Goal: Task Accomplishment & Management: Use online tool/utility

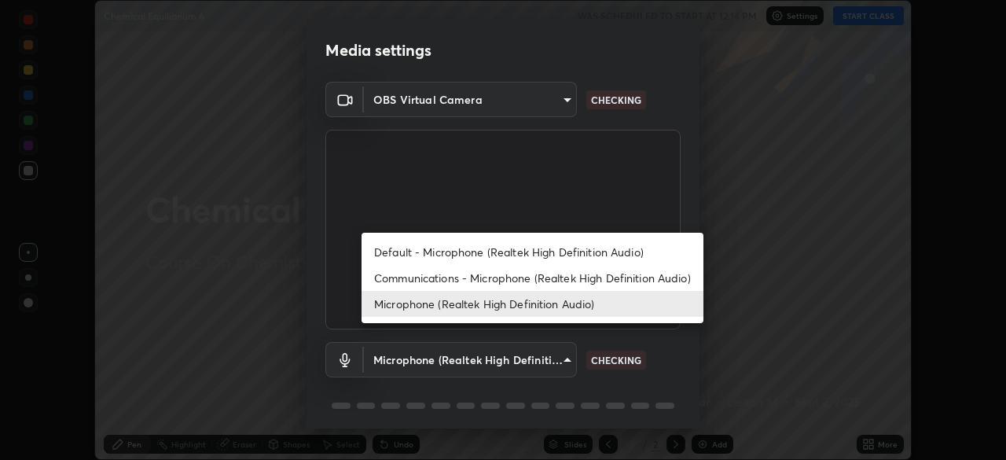
scroll to position [56, 0]
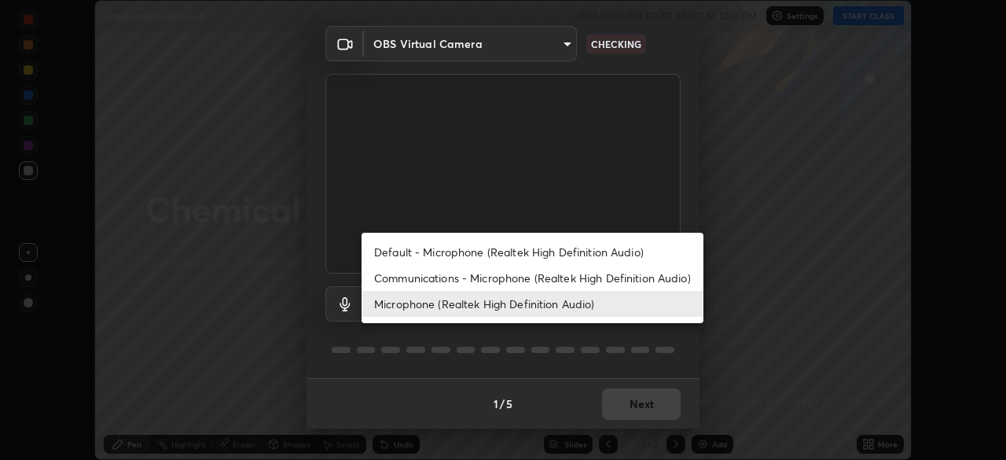
click at [539, 278] on li "Communications - Microphone (Realtek High Definition Audio)" at bounding box center [532, 278] width 342 height 26
type input "communications"
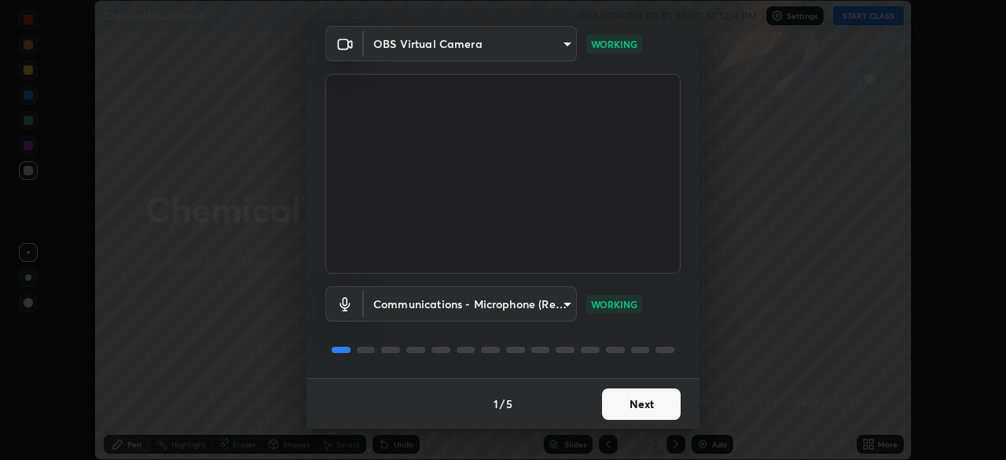
click at [651, 405] on button "Next" at bounding box center [641, 403] width 79 height 31
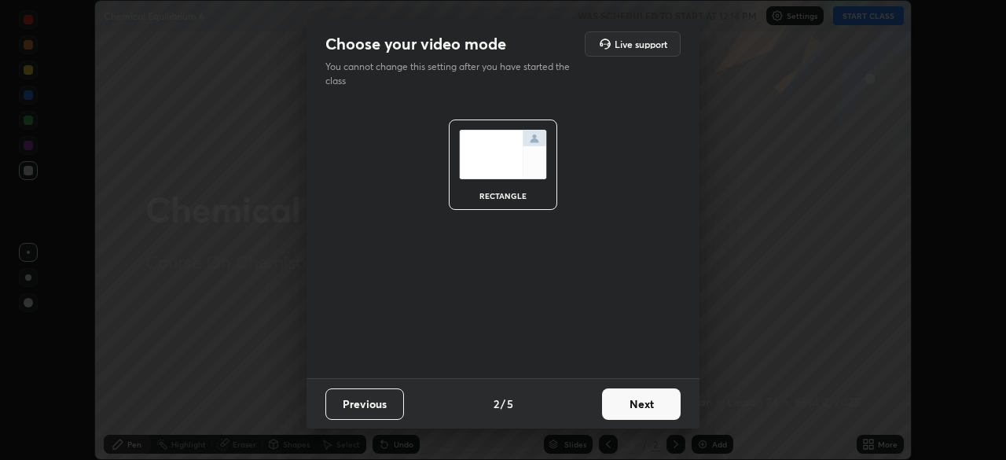
scroll to position [0, 0]
click at [646, 416] on button "Next" at bounding box center [641, 403] width 79 height 31
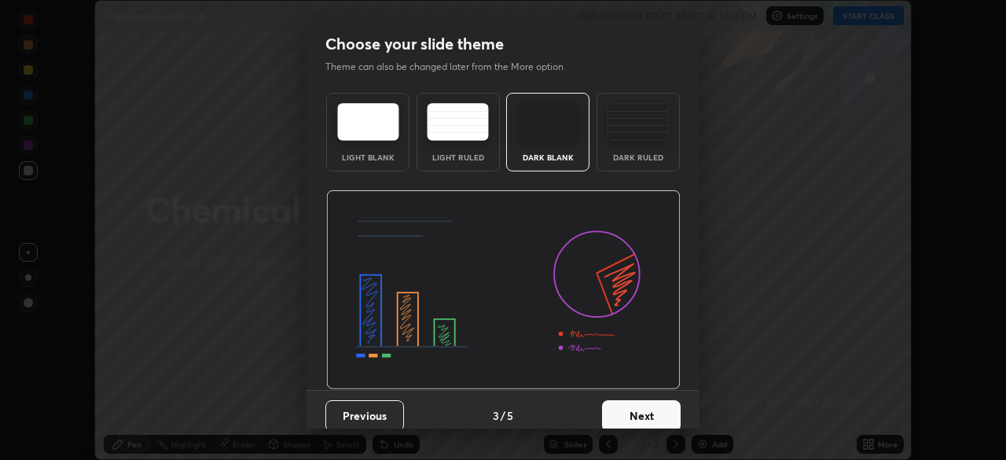
click at [646, 419] on button "Next" at bounding box center [641, 415] width 79 height 31
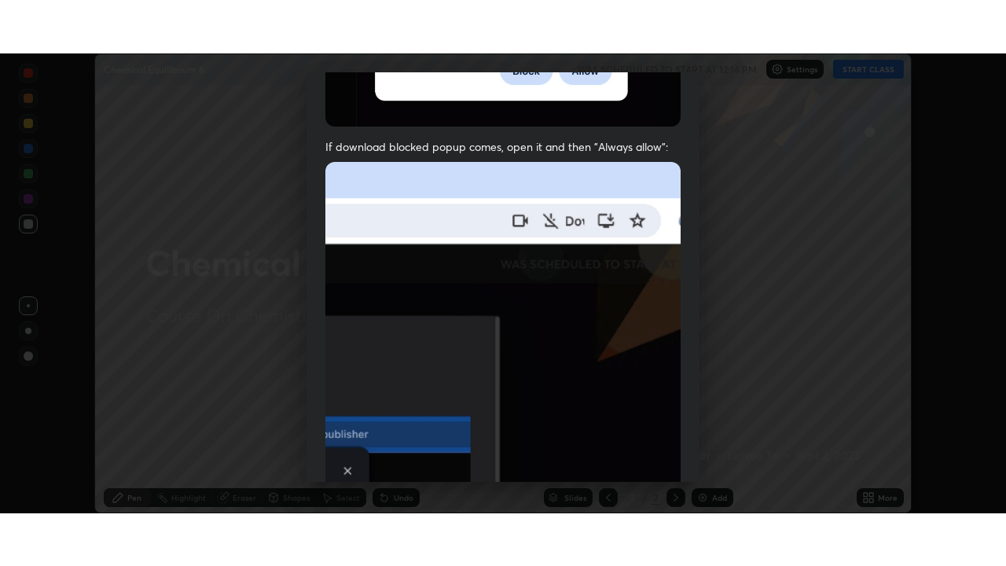
scroll to position [376, 0]
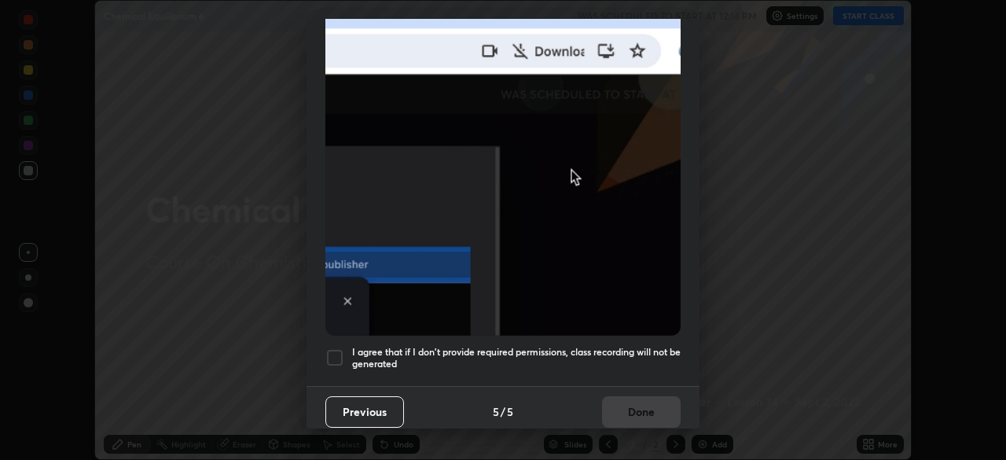
click at [629, 349] on h5 "I agree that if I don't provide required permissions, class recording will not …" at bounding box center [516, 358] width 328 height 24
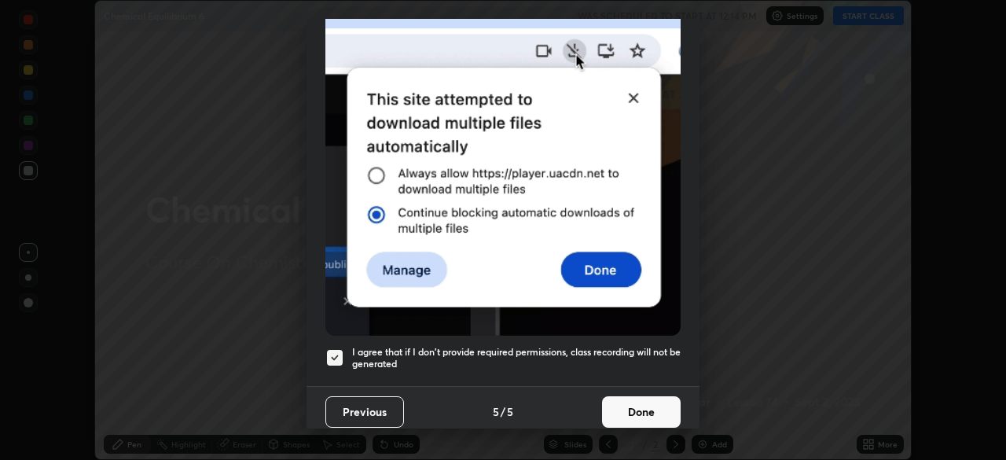
click at [640, 405] on button "Done" at bounding box center [641, 411] width 79 height 31
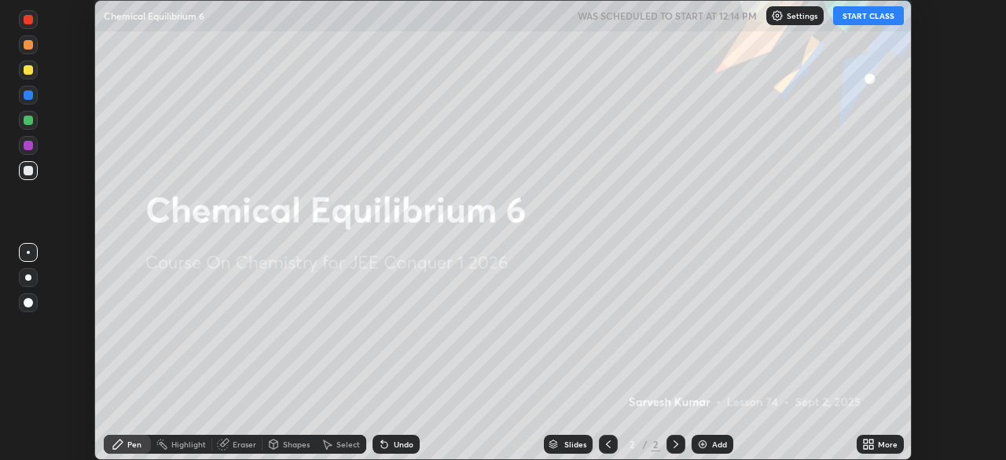
click at [868, 444] on icon at bounding box center [868, 444] width 13 height 13
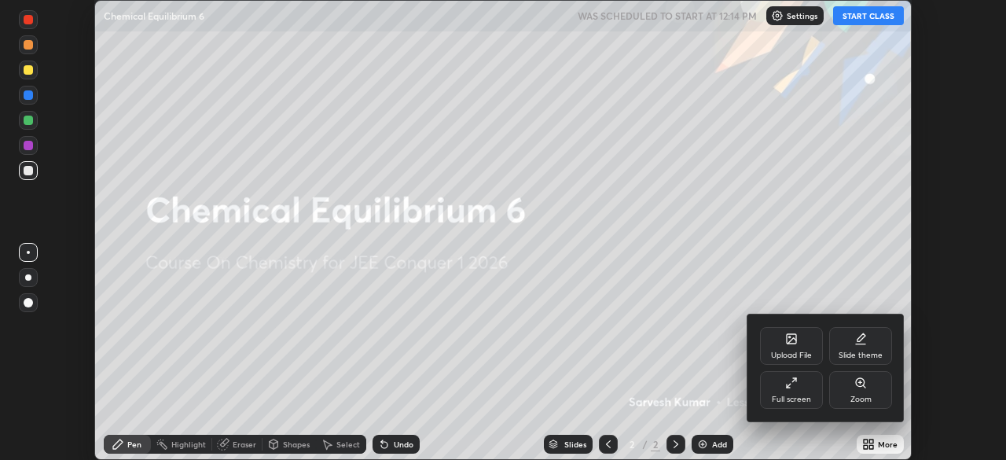
click at [794, 390] on div "Full screen" at bounding box center [791, 390] width 63 height 38
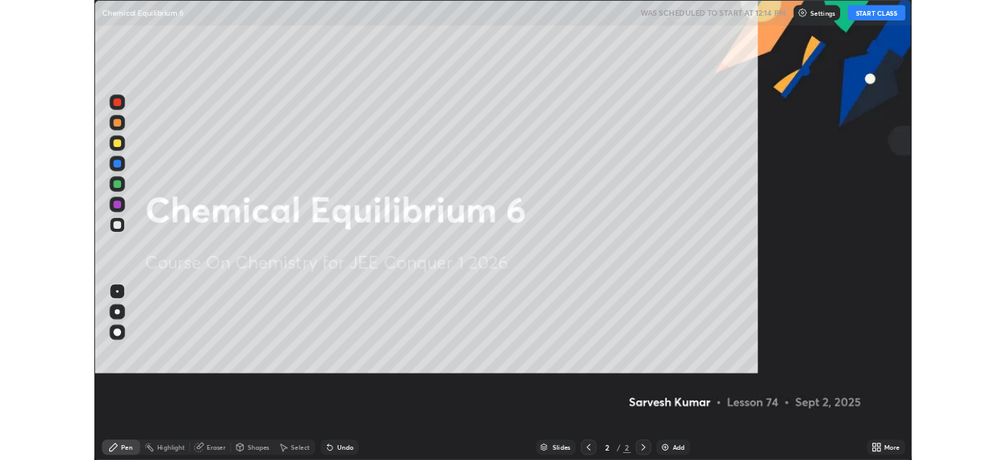
scroll to position [566, 1006]
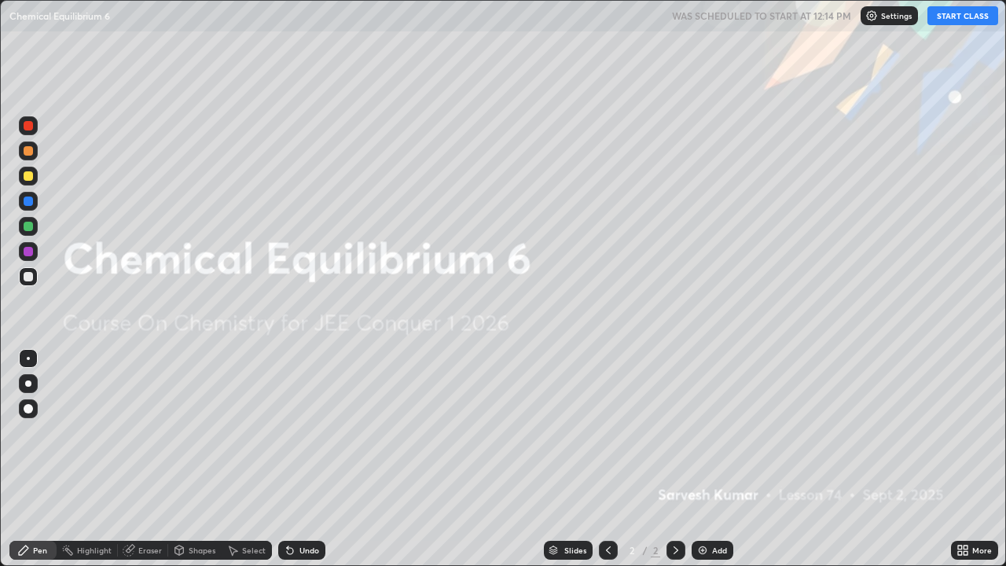
click at [950, 19] on button "START CLASS" at bounding box center [962, 15] width 71 height 19
click at [976, 459] on div "More" at bounding box center [982, 550] width 20 height 8
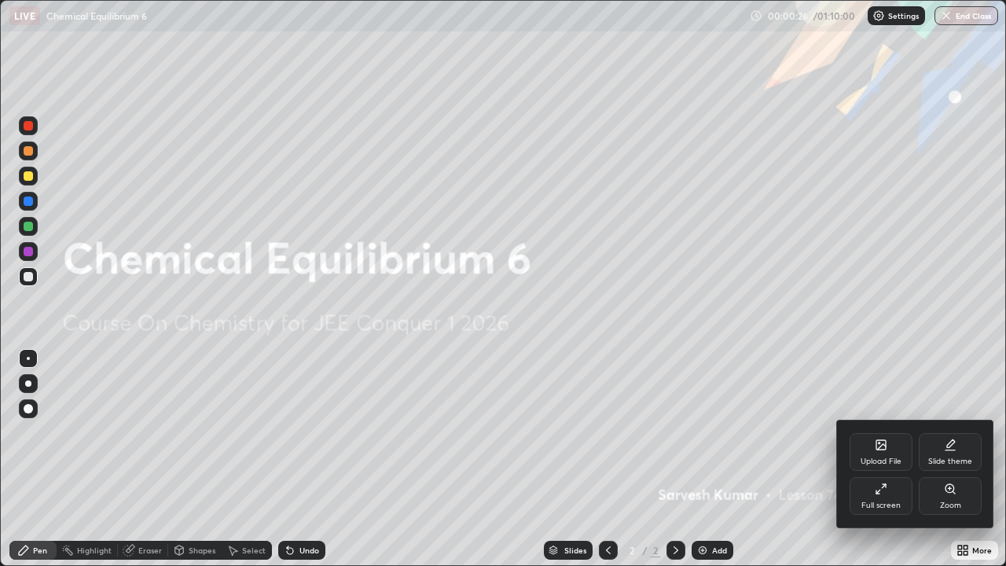
click at [894, 459] on div "Full screen" at bounding box center [880, 496] width 63 height 38
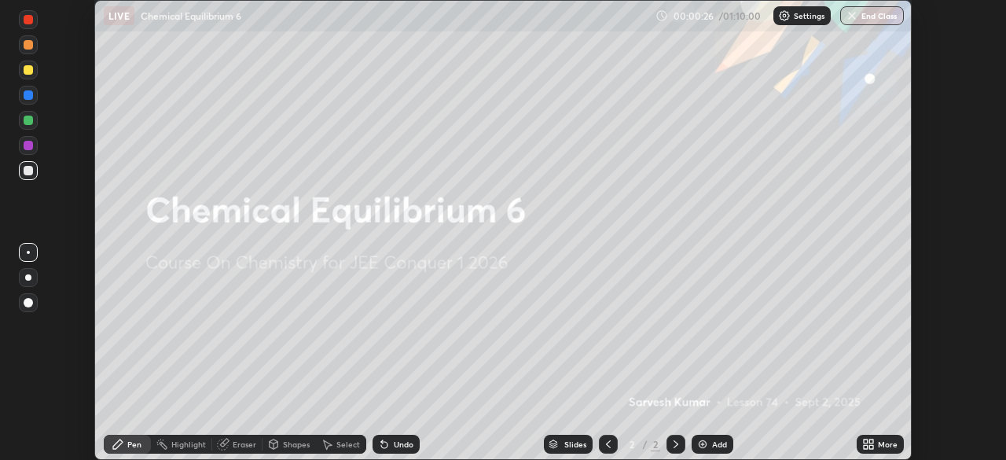
scroll to position [78122, 77576]
